Goal: Task Accomplishment & Management: Manage account settings

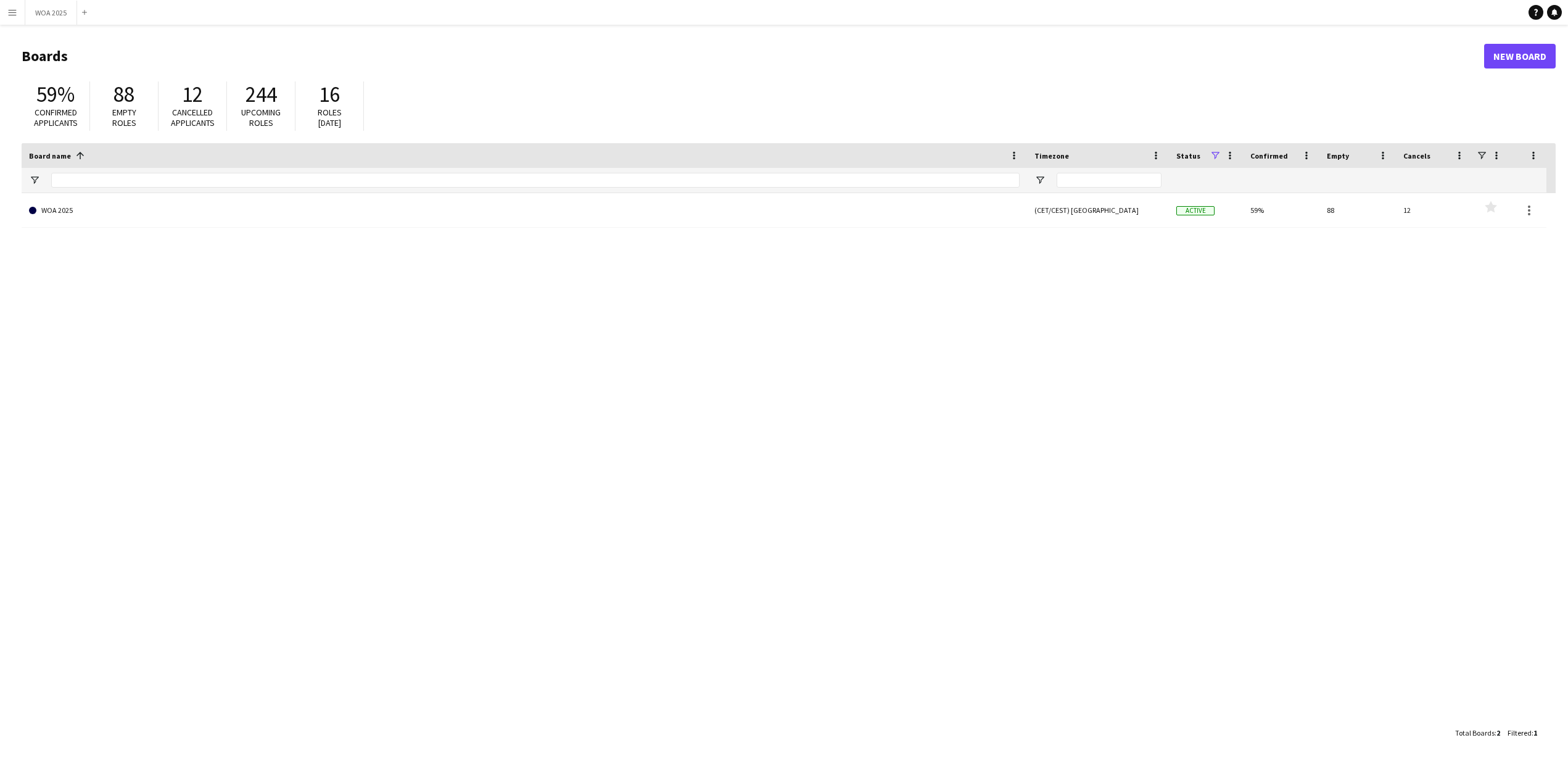
click at [16, 14] on app-icon "Menu" at bounding box center [12, 12] width 10 height 10
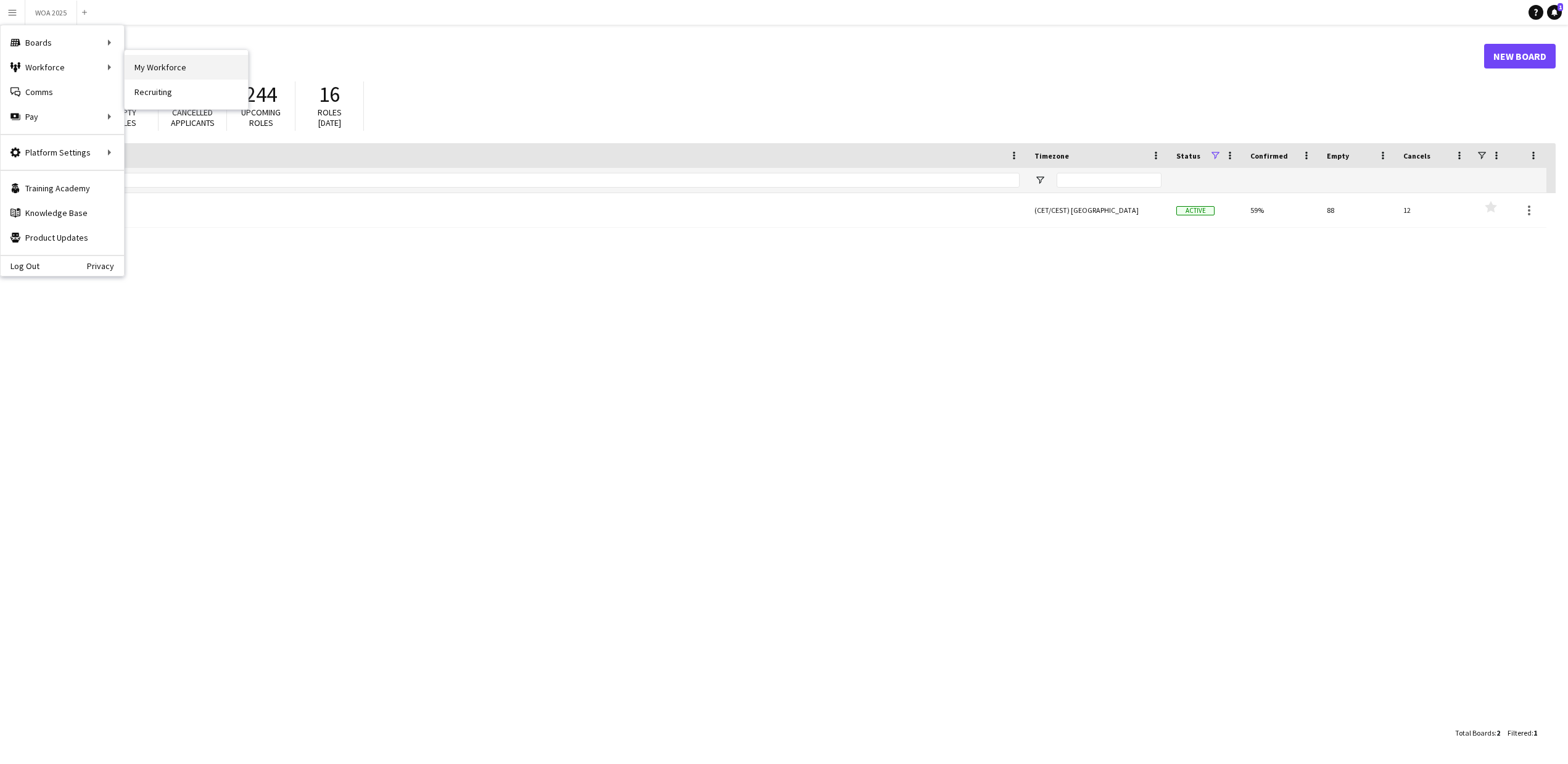
click at [148, 58] on link "My Workforce" at bounding box center [186, 68] width 123 height 25
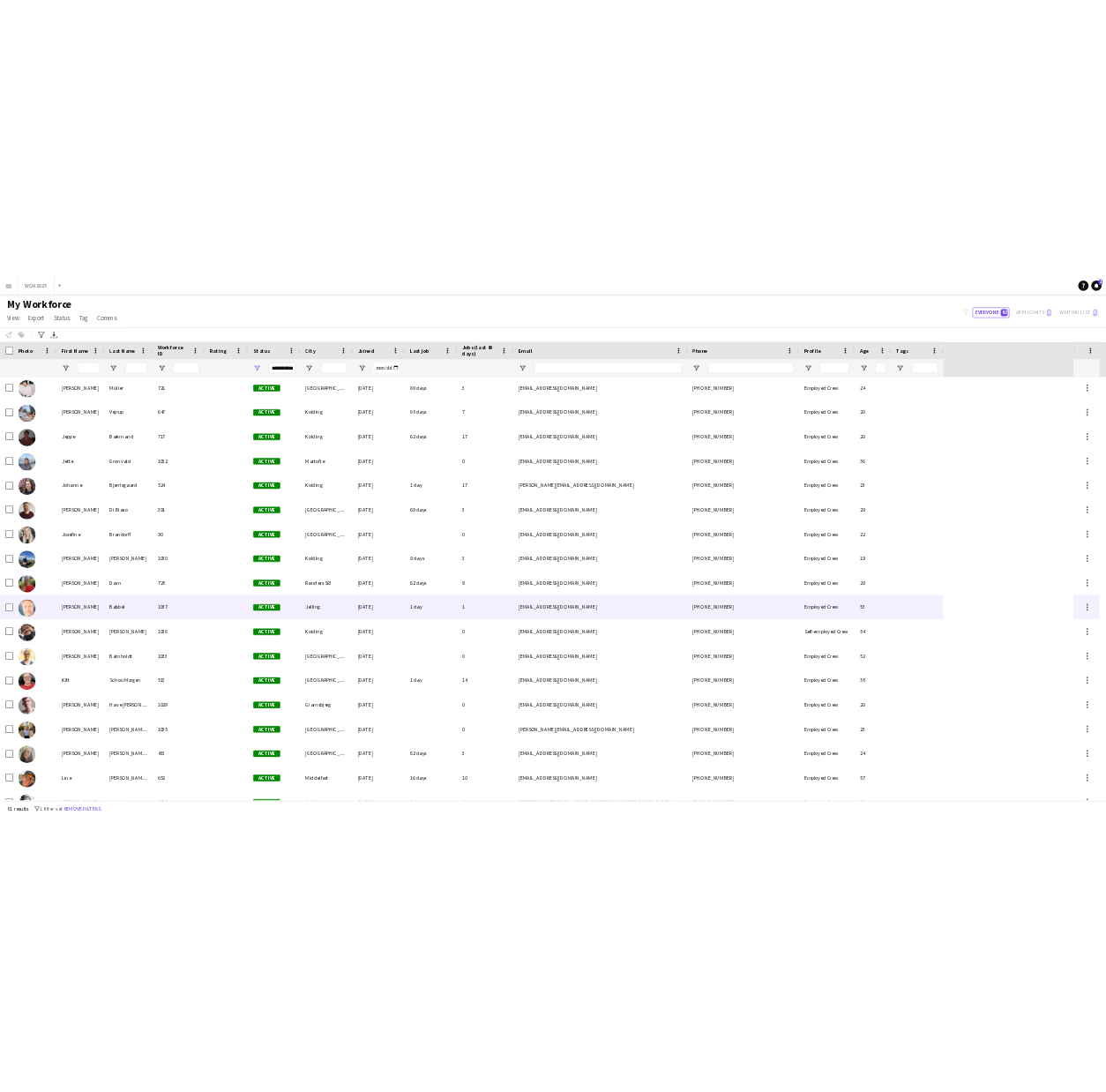
scroll to position [1489, 0]
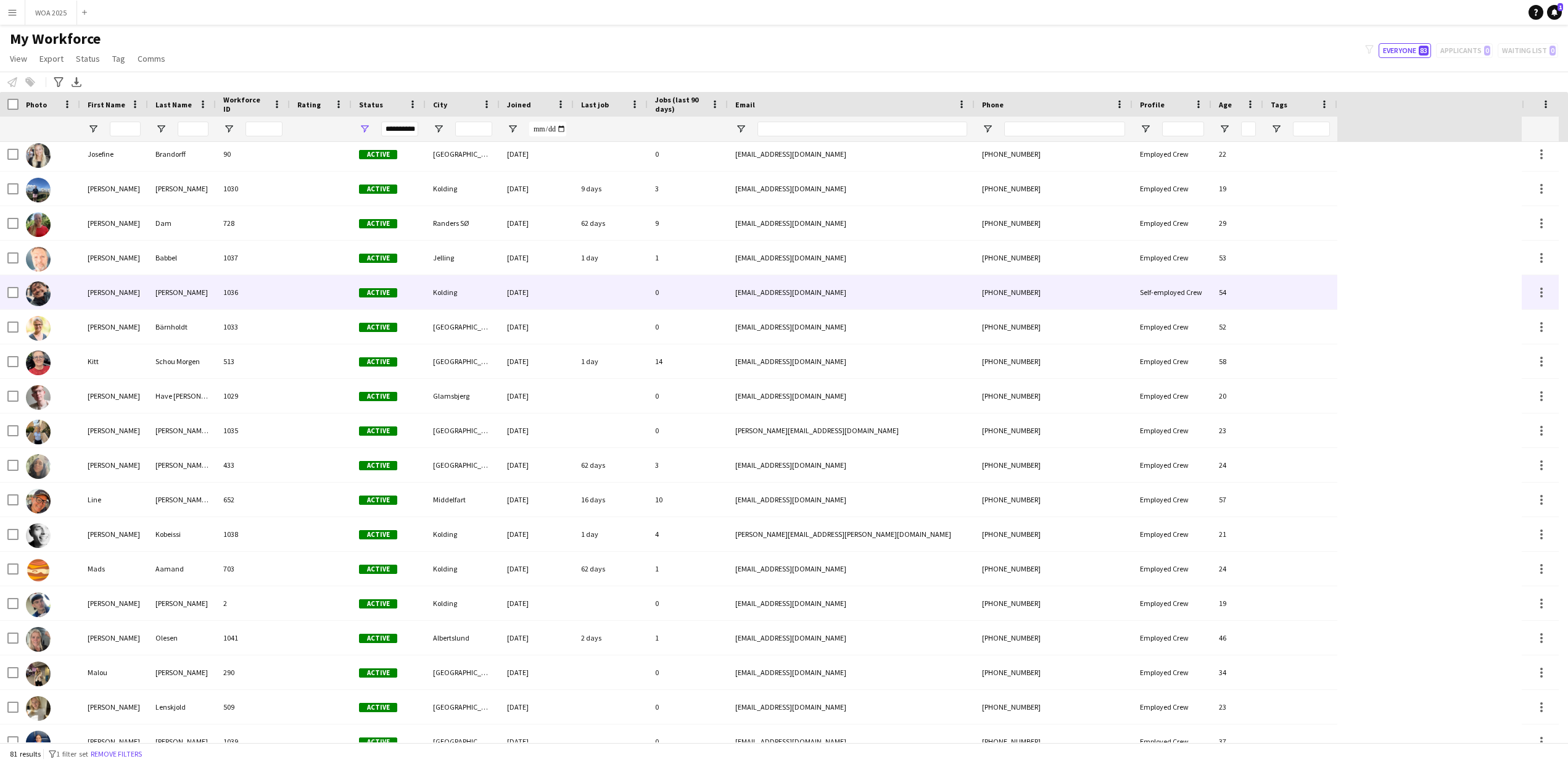
click at [117, 292] on div "Kim Aagaard" at bounding box center [114, 292] width 68 height 34
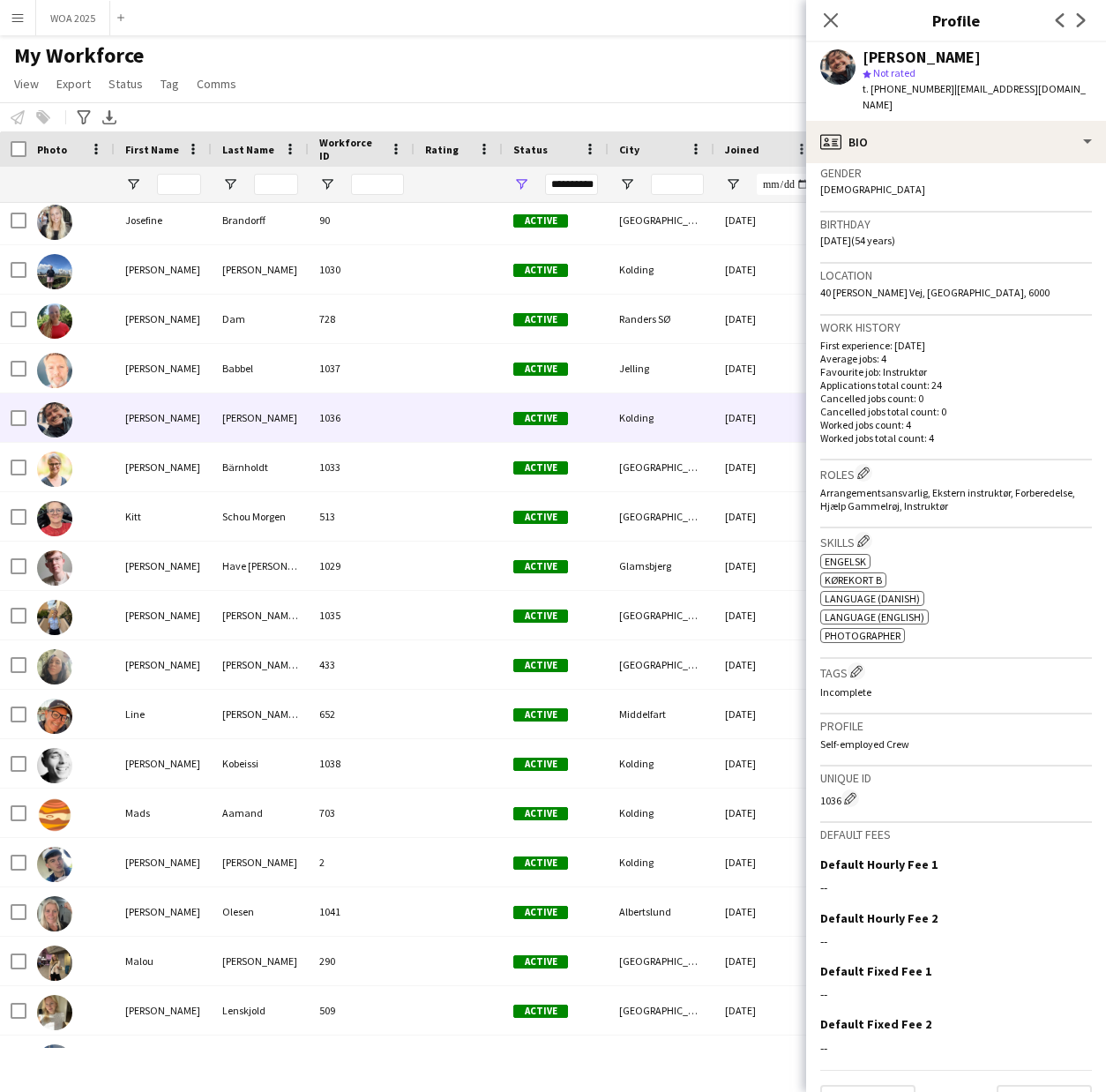
scroll to position [306, 0]
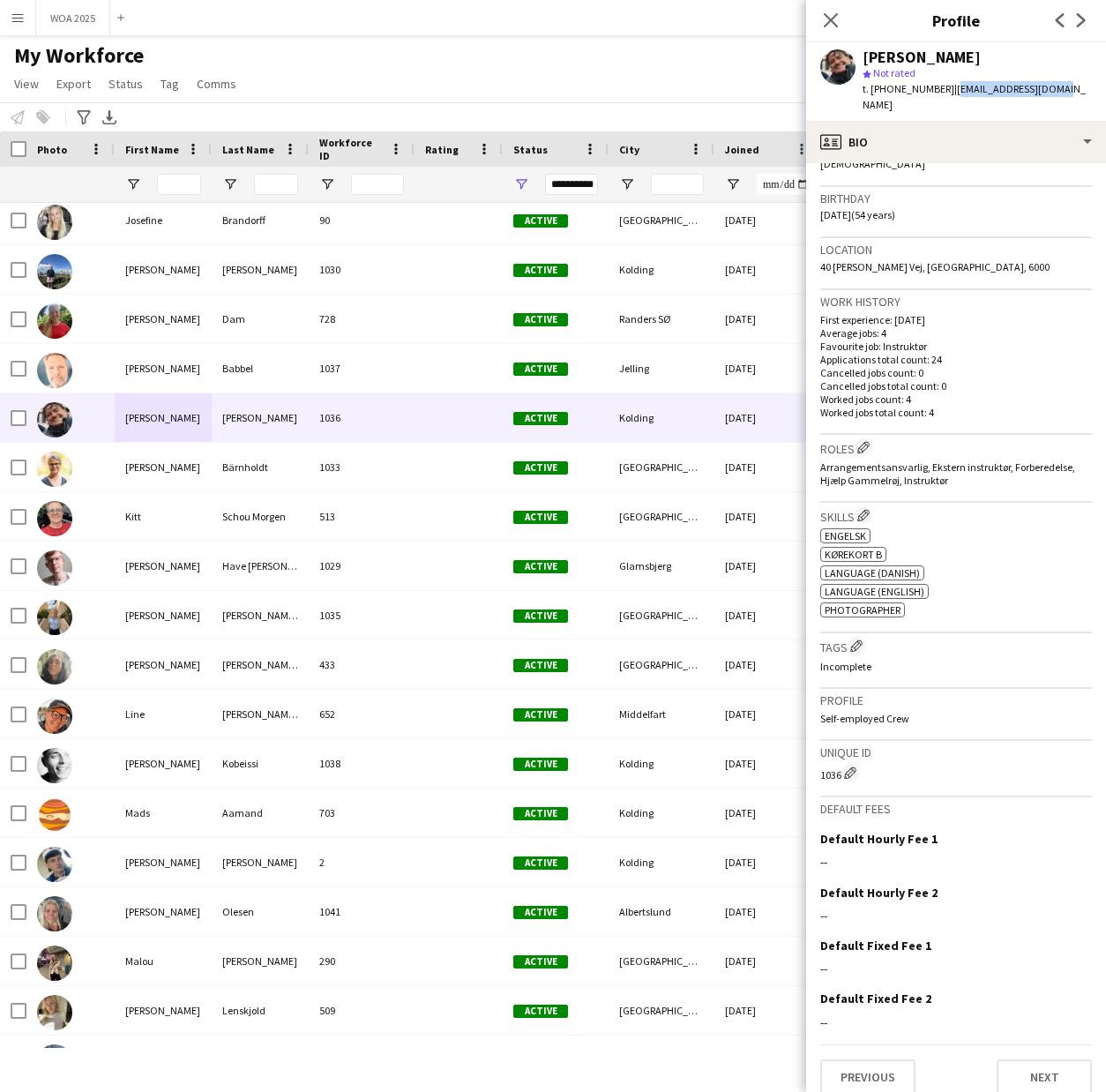
drag, startPoint x: 1053, startPoint y: 96, endPoint x: 937, endPoint y: 90, distance: 116.2
click at [937, 90] on div "Kim Aagaard Holm star Not rated t. +4521843843 | kimaaholm@baerdet.dk" at bounding box center [956, 82] width 300 height 79
copy span "kimaaholm@baerdet.dk"
click at [13, 20] on app-icon "Menu" at bounding box center [18, 18] width 14 height 14
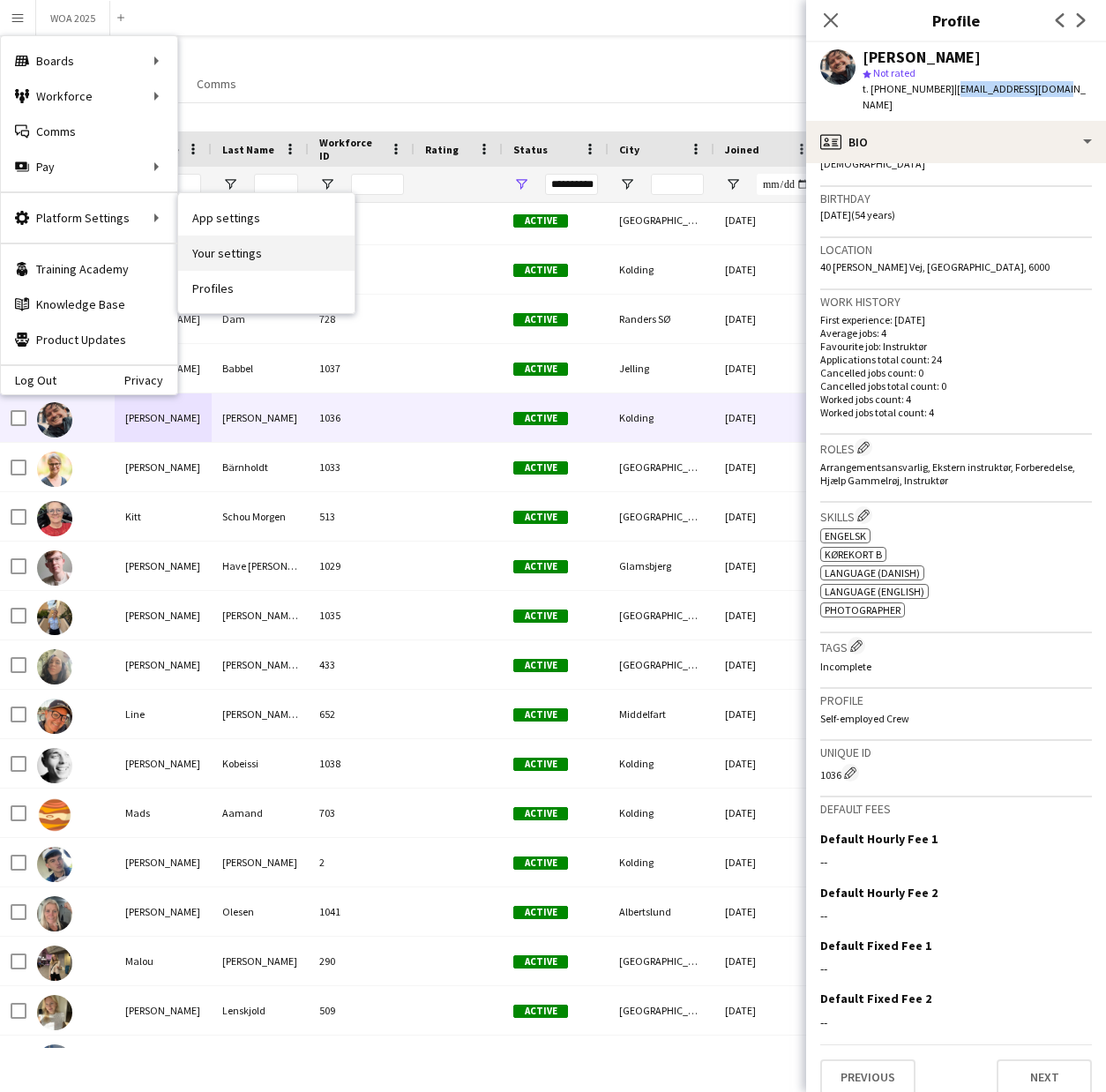
click at [225, 247] on link "Your settings" at bounding box center [266, 254] width 176 height 35
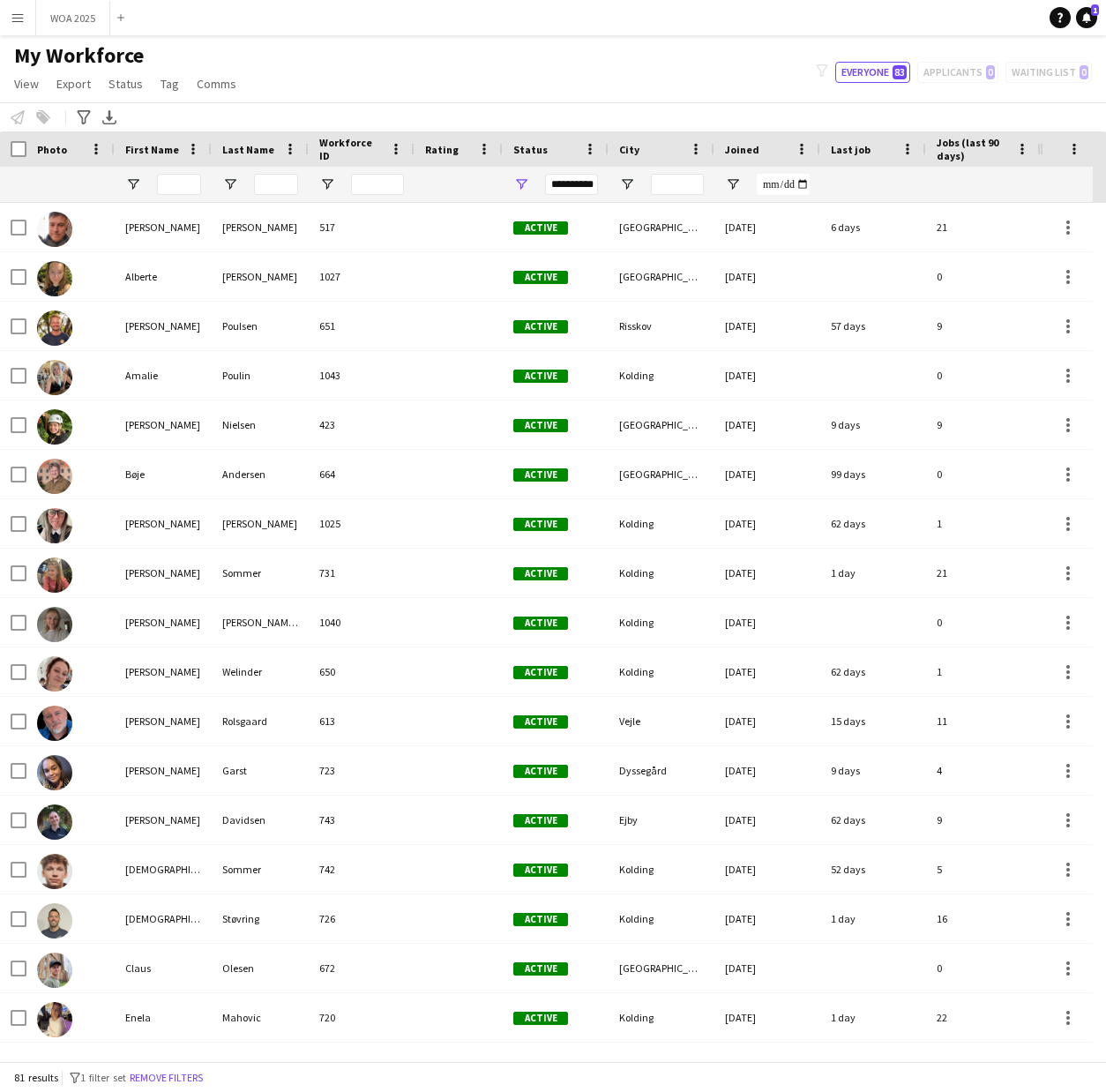
click at [563, 61] on div "My Workforce View Views Default view New view Update view Delete view Edit name…" at bounding box center [553, 73] width 1106 height 60
click at [15, 23] on app-icon "Menu" at bounding box center [18, 18] width 14 height 14
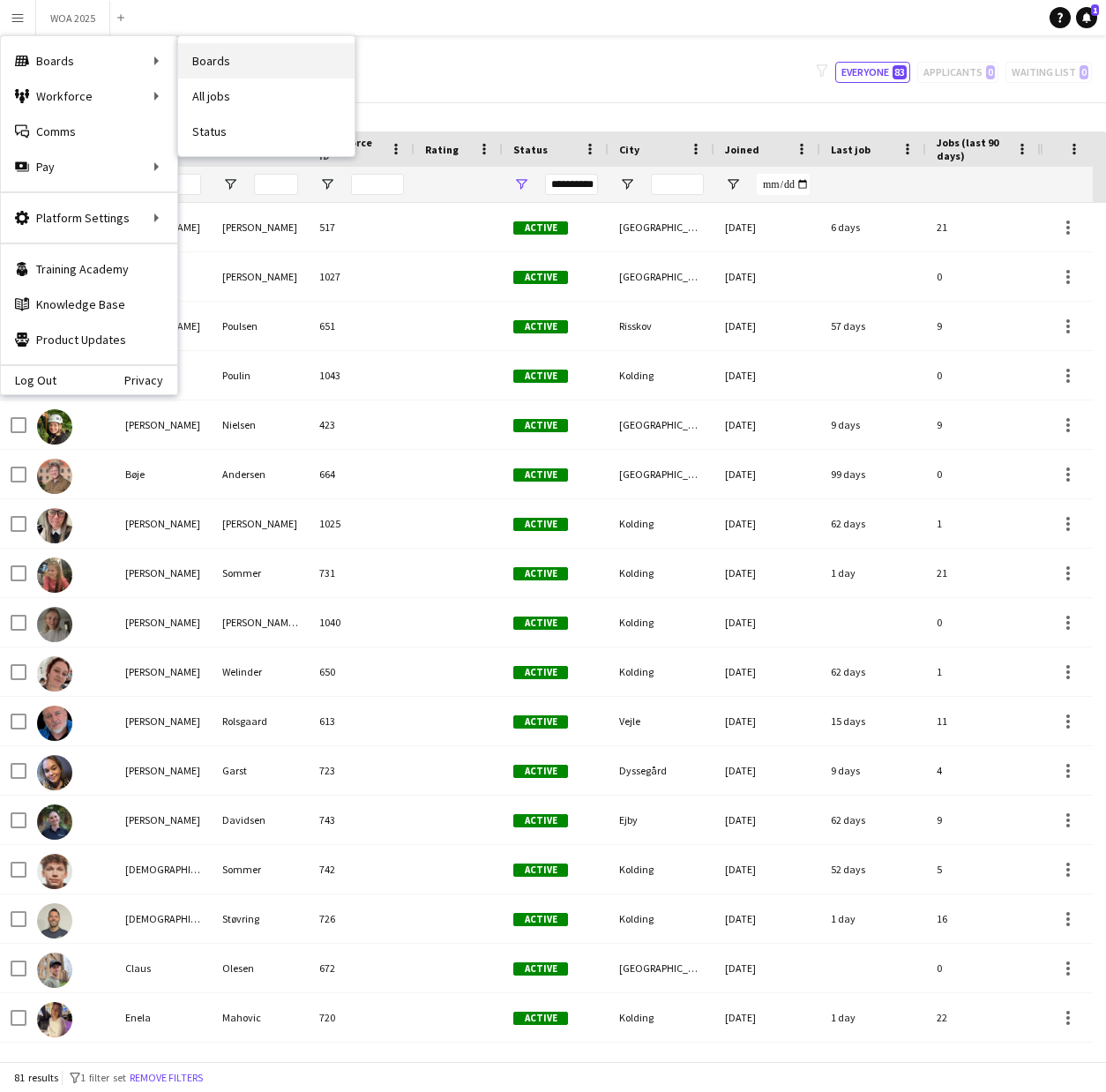
click at [224, 59] on link "Boards" at bounding box center [266, 61] width 176 height 35
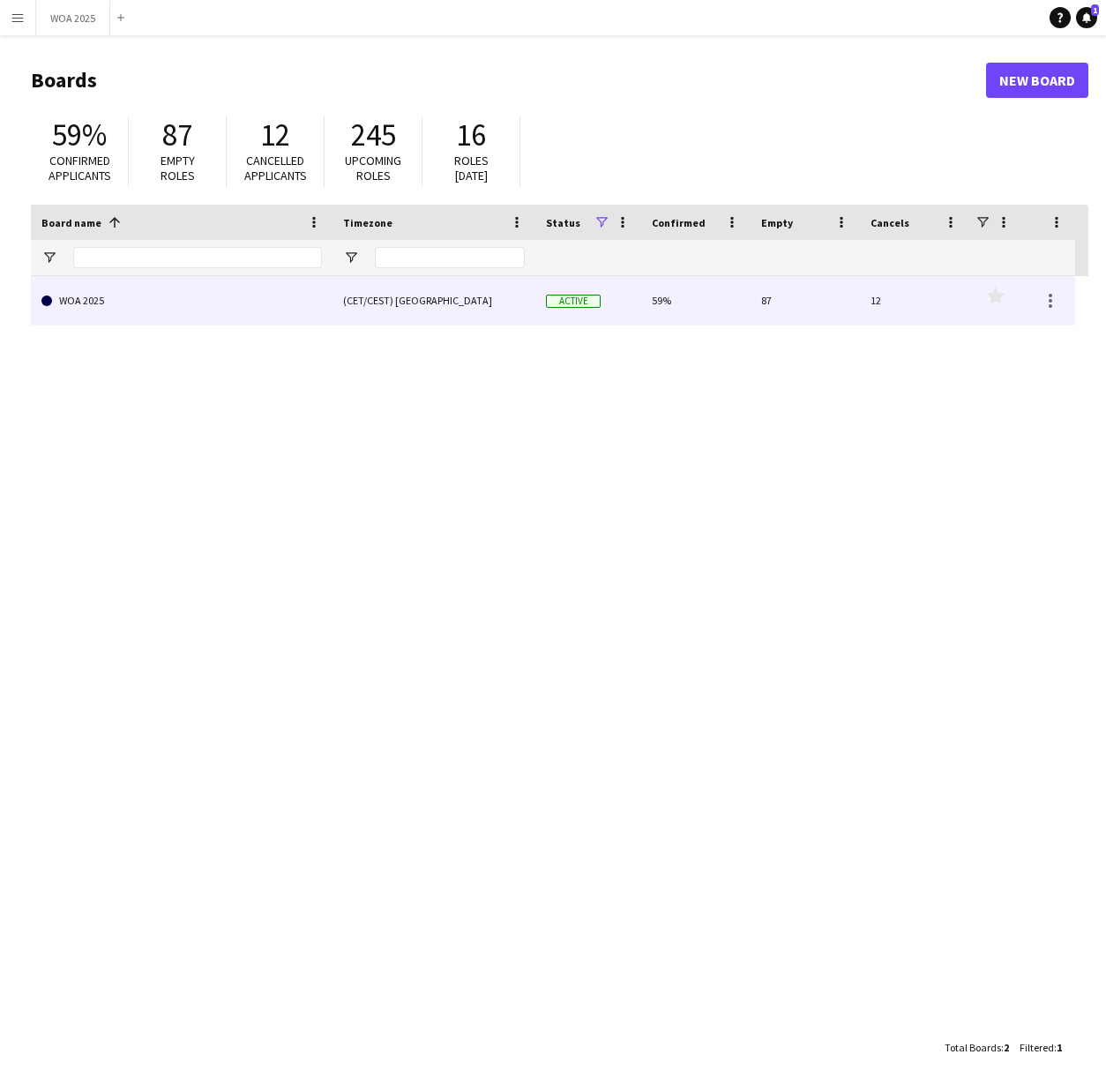
click at [73, 301] on link "WOA 2025" at bounding box center [182, 301] width 280 height 50
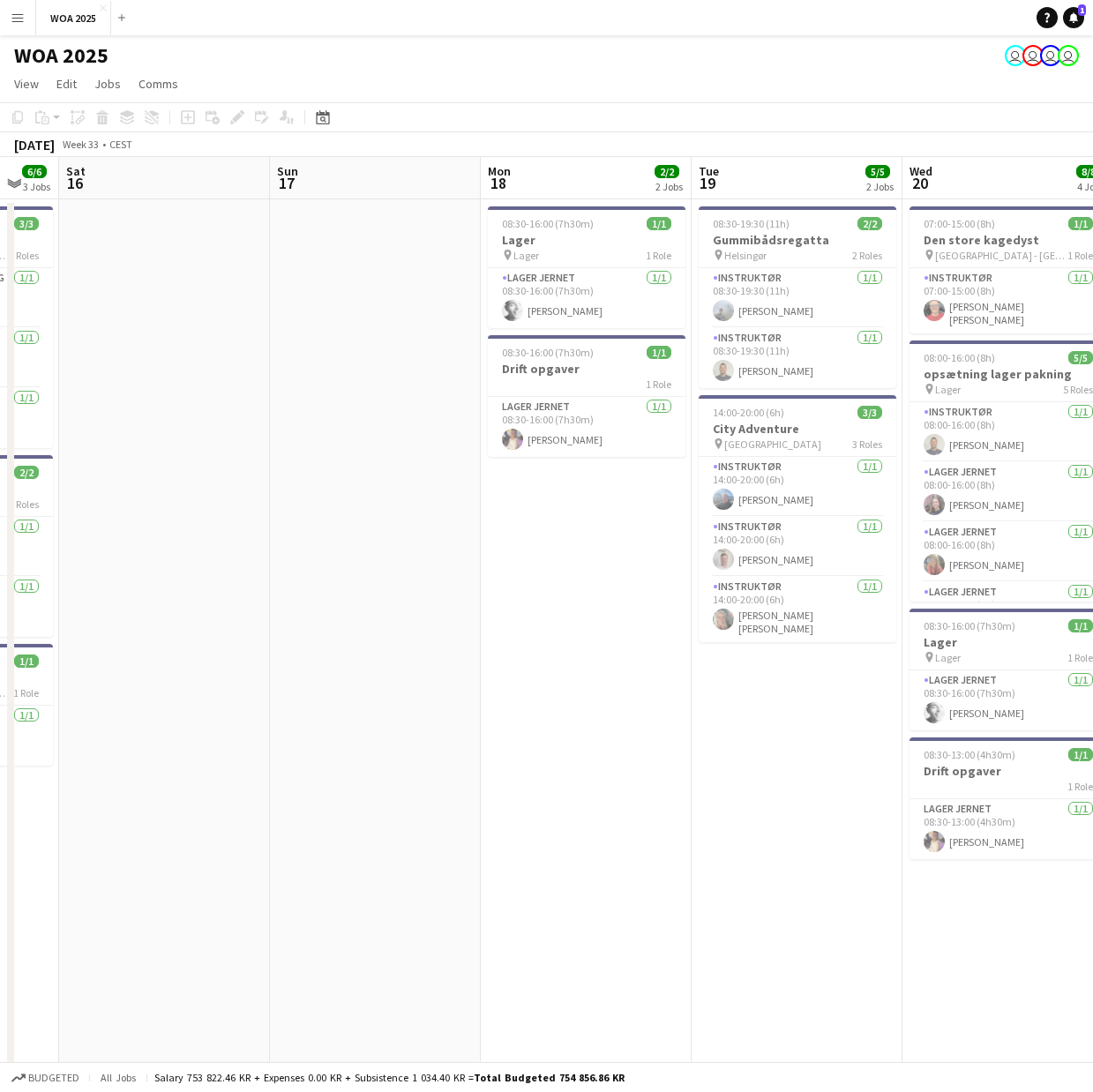
scroll to position [0, 362]
drag, startPoint x: 96, startPoint y: 927, endPoint x: 1000, endPoint y: 926, distance: 904.0
click at [1000, 926] on app-calendar-viewport "Thu 14 2/2 1 Job Fri 15 6/6 3 Jobs Sat 16 Sun 17 Mon 18 2/2 2 Jobs Tue 19 5/5 2…" at bounding box center [546, 868] width 1093 height 1423
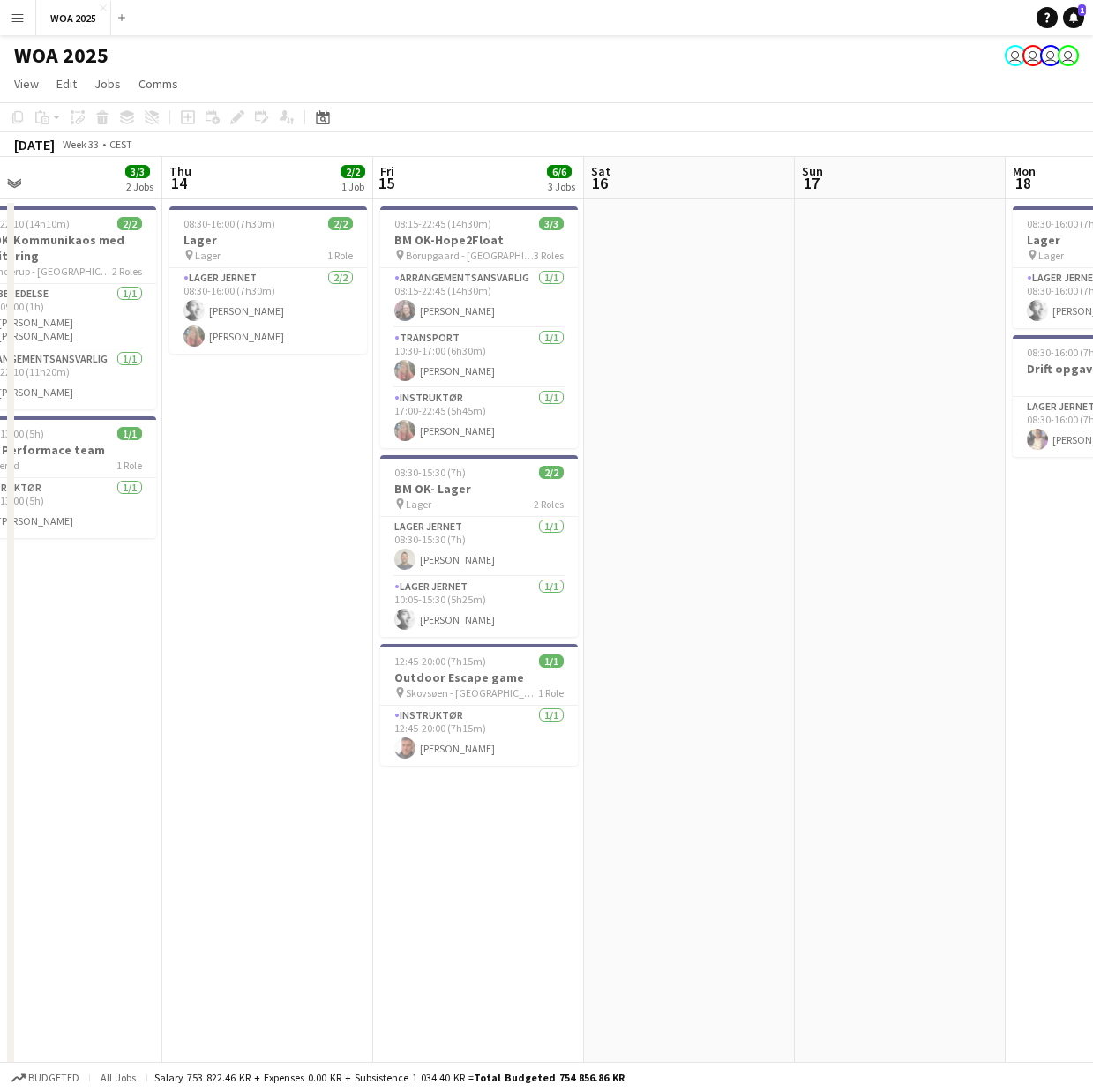
drag, startPoint x: 335, startPoint y: 871, endPoint x: 869, endPoint y: 871, distance: 534.0
click at [869, 871] on app-calendar-viewport "Mon 11 Tue 12 9/9 1 Job Wed 13 3/3 2 Jobs Thu 14 2/2 1 Job Fri 15 6/6 3 Jobs Sa…" at bounding box center [546, 868] width 1093 height 1423
